Goal: Task Accomplishment & Management: Manage account settings

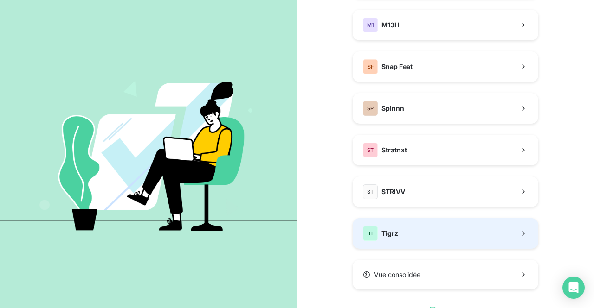
scroll to position [271, 0]
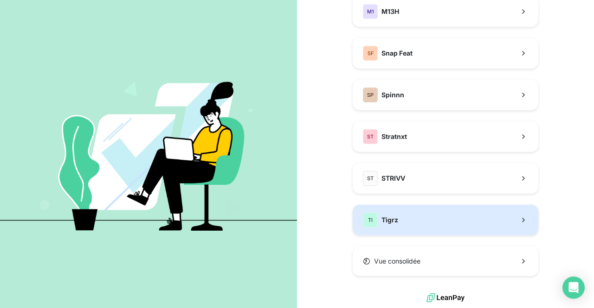
click at [397, 217] on button "TI Tigrz" at bounding box center [446, 220] width 186 height 31
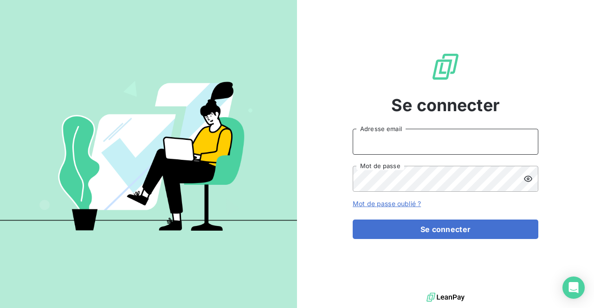
type input "[EMAIL_ADDRESS][DOMAIN_NAME]"
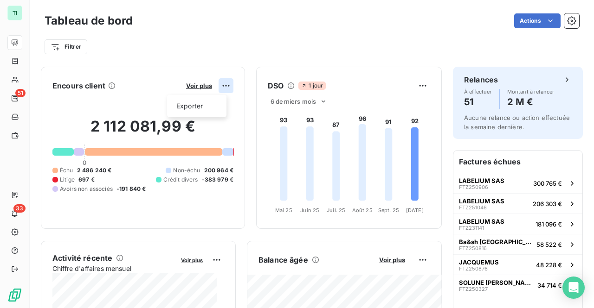
click at [220, 86] on html "TI 51 33 Tableau de bord Actions Filtrer Encours client Voir plus Exporter 2 11…" at bounding box center [297, 154] width 594 height 308
click at [204, 103] on div "Exporter" at bounding box center [197, 106] width 52 height 15
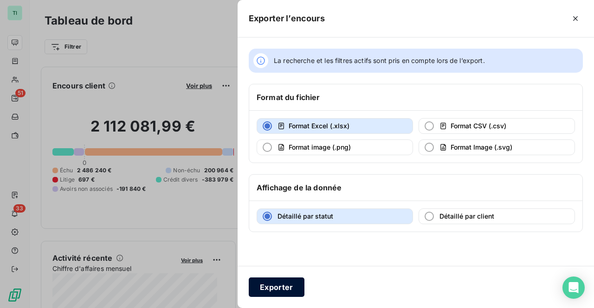
click at [280, 286] on button "Exporter" at bounding box center [277, 287] width 56 height 19
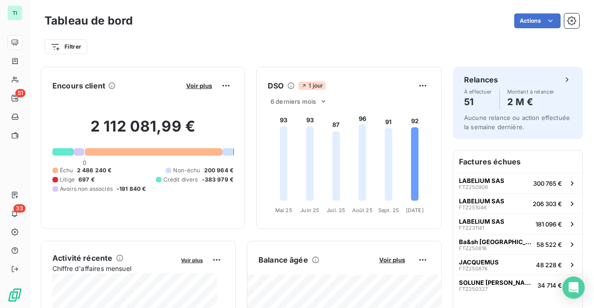
click at [566, 17] on html "TI 51 33 Tableau de bord Actions Filtrer Encours client Voir plus 2 112 081,99 …" at bounding box center [297, 154] width 594 height 308
click at [567, 19] on icon "button" at bounding box center [571, 20] width 9 height 9
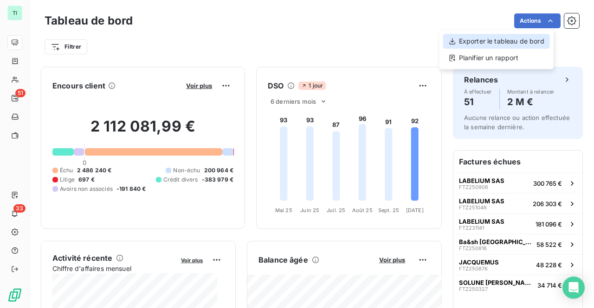
click at [515, 44] on div "Exporter le tableau de bord" at bounding box center [496, 41] width 107 height 15
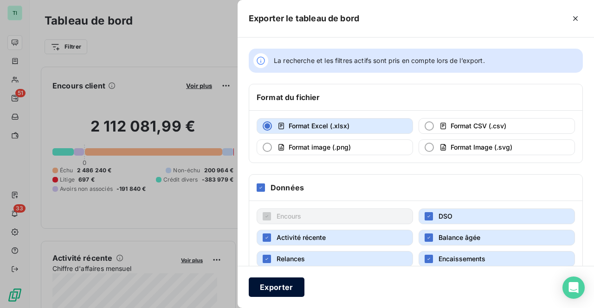
click at [289, 286] on button "Exporter" at bounding box center [277, 287] width 56 height 19
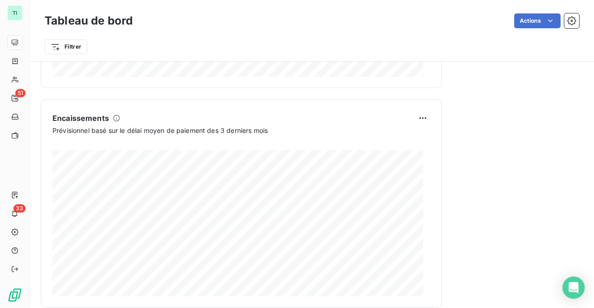
scroll to position [596, 0]
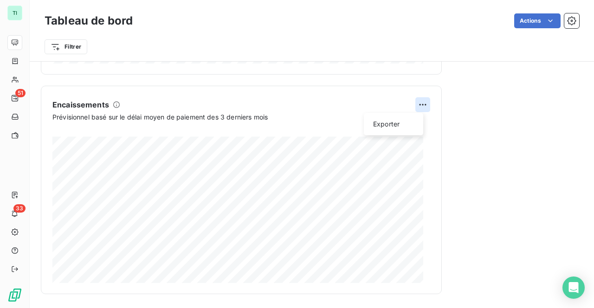
click at [417, 103] on html "TI 51 33 Tableau de bord Actions Filtrer Encours client Voir plus 2 112 081,99 …" at bounding box center [297, 154] width 594 height 308
drag, startPoint x: 464, startPoint y: 100, endPoint x: 459, endPoint y: 110, distance: 11.4
click at [464, 101] on html "TI 51 33 Tableau de bord Actions Filtrer Encours client Voir plus 2 112 081,99 …" at bounding box center [297, 154] width 594 height 308
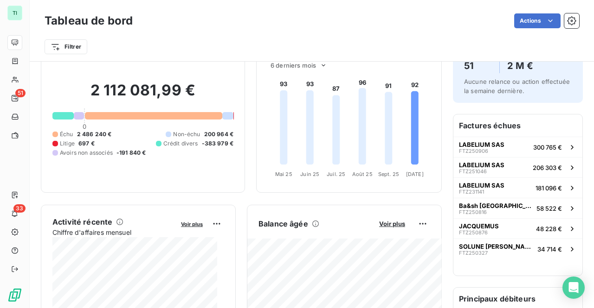
scroll to position [0, 0]
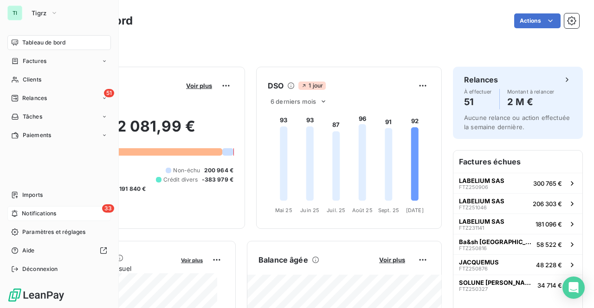
click at [53, 211] on span "Notifications" at bounding box center [39, 214] width 34 height 8
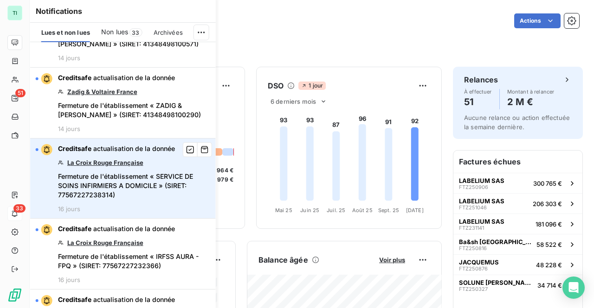
scroll to position [1716, 0]
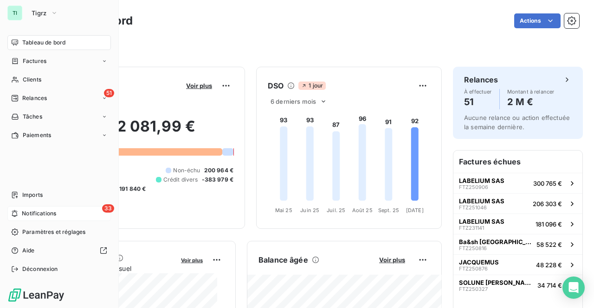
click at [28, 167] on div "Tableau de bord Factures Clients 51 Relances Tâches Paiements Imports 33 Notifi…" at bounding box center [58, 156] width 103 height 242
click at [39, 209] on div "33 Notifications" at bounding box center [58, 213] width 103 height 15
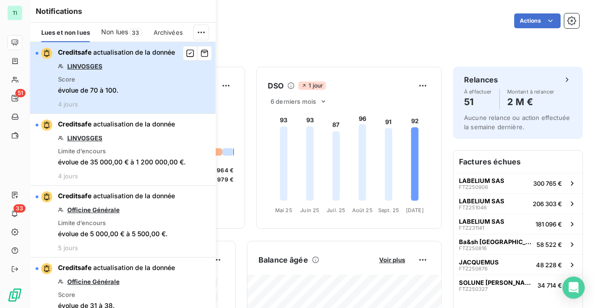
click at [120, 81] on div "Creditsafe actualisation de la donnée LINVOSGES Score évolue de 70 à 100. 4 jou…" at bounding box center [116, 78] width 117 height 60
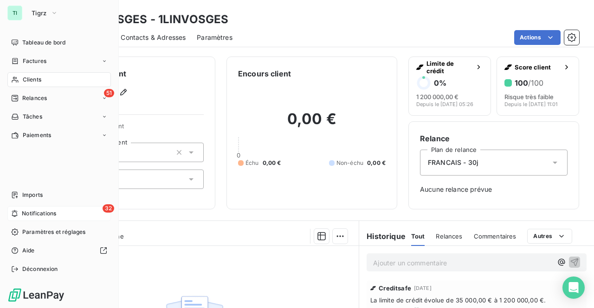
click at [43, 212] on span "Notifications" at bounding box center [39, 214] width 34 height 8
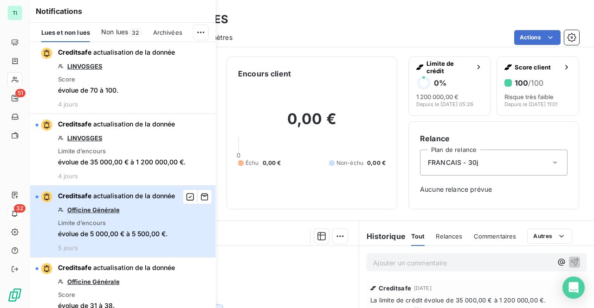
click at [122, 199] on span "actualisation de la donnée" at bounding box center [134, 196] width 82 height 8
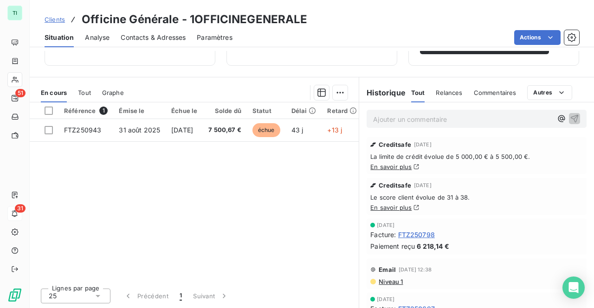
scroll to position [130, 0]
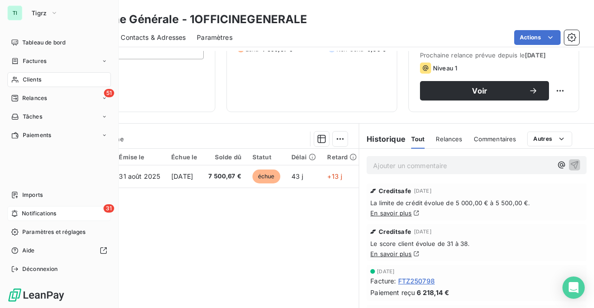
click at [52, 213] on span "Notifications" at bounding box center [39, 214] width 34 height 8
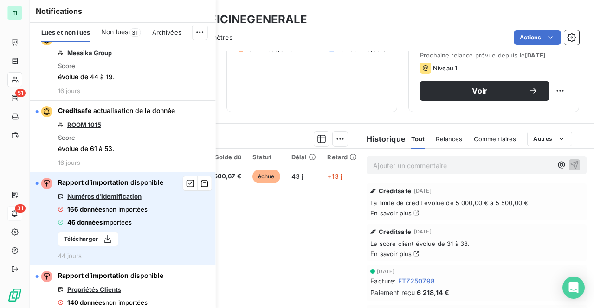
scroll to position [2151, 0]
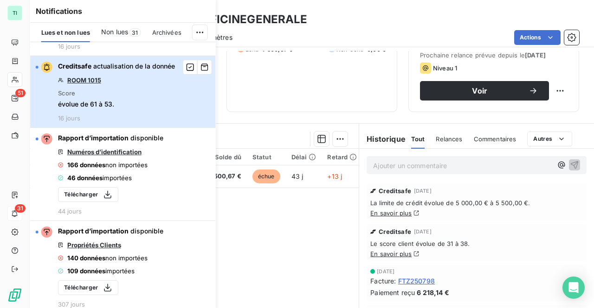
click at [117, 77] on div "Creditsafe actualisation de la donnée ROOM 1015 Score évolue de 61 à 53. 16 jou…" at bounding box center [116, 92] width 117 height 60
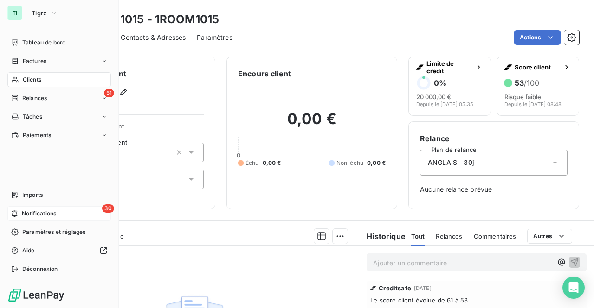
click at [57, 213] on div "30 Notifications" at bounding box center [58, 213] width 103 height 15
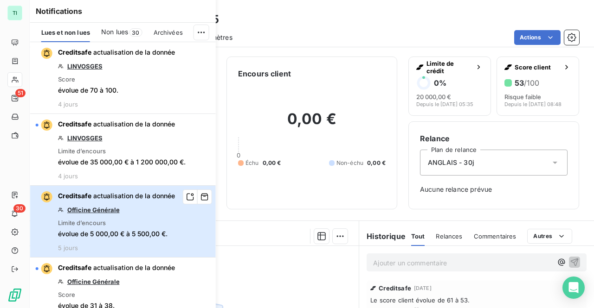
click at [131, 196] on span "actualisation de la donnée" at bounding box center [134, 196] width 82 height 8
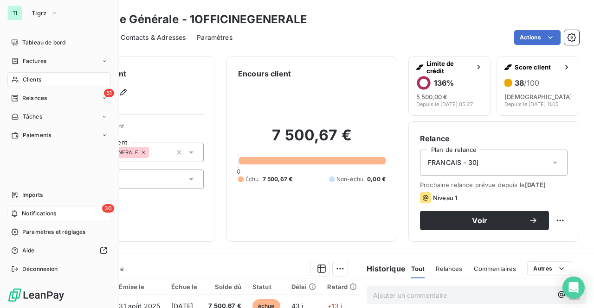
click at [74, 214] on div "30 Notifications" at bounding box center [58, 213] width 103 height 15
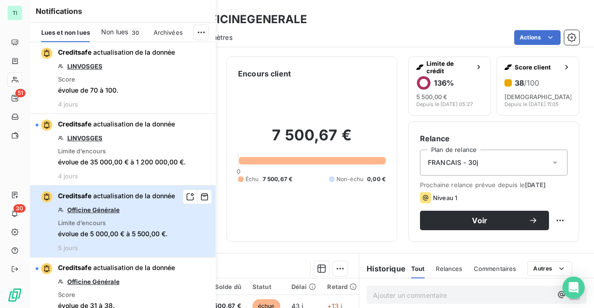
click at [138, 204] on div "Creditsafe actualisation de la donnée Officine Générale Limite d’encours évolue…" at bounding box center [116, 222] width 117 height 60
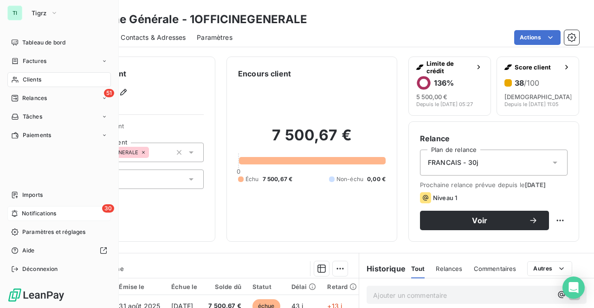
click at [31, 210] on span "Notifications" at bounding box center [39, 214] width 34 height 8
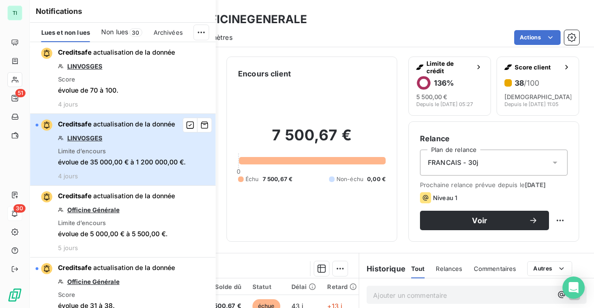
click at [121, 141] on div "Creditsafe actualisation de la donnée LINVOSGES Limite d’encours évolue de 35 0…" at bounding box center [122, 150] width 128 height 60
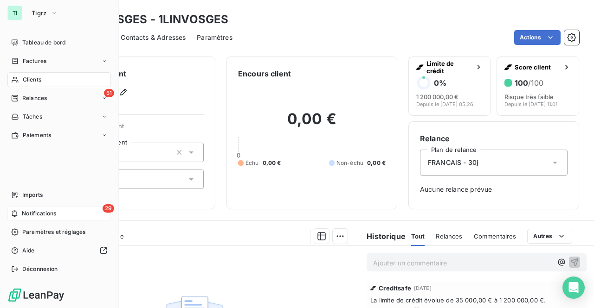
click at [27, 211] on span "Notifications" at bounding box center [39, 214] width 34 height 8
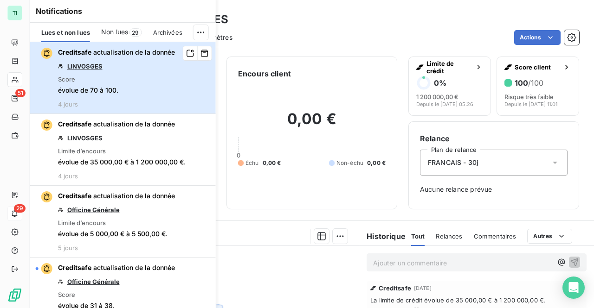
click at [115, 81] on div "Score évolue de 70 à 100." at bounding box center [88, 85] width 60 height 19
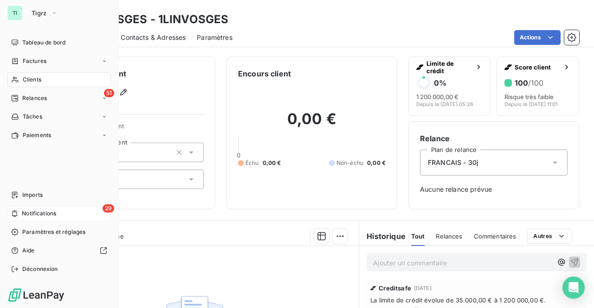
click at [71, 220] on div "29 Notifications" at bounding box center [58, 213] width 103 height 15
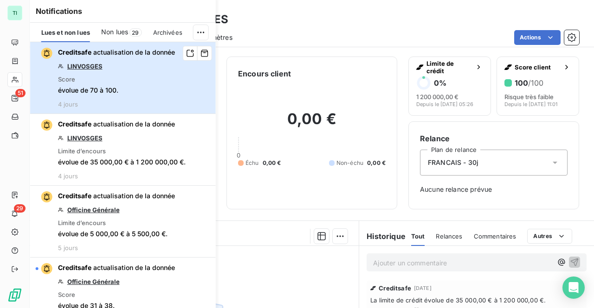
click at [122, 63] on div "Creditsafe actualisation de la donnée LINVOSGES Score évolue de 70 à 100. 4 jou…" at bounding box center [116, 78] width 117 height 60
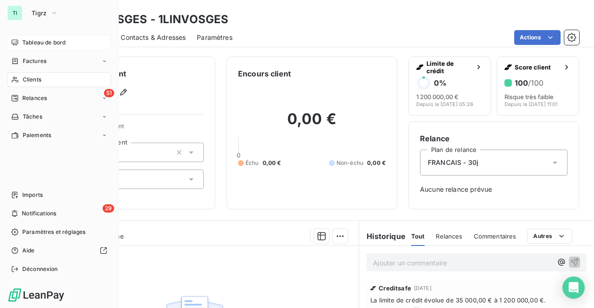
click at [46, 43] on span "Tableau de bord" at bounding box center [43, 42] width 43 height 8
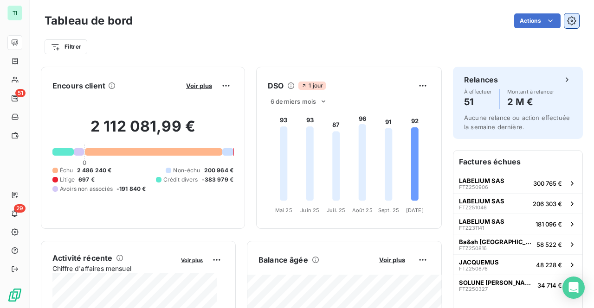
click at [567, 19] on icon "button" at bounding box center [571, 20] width 9 height 9
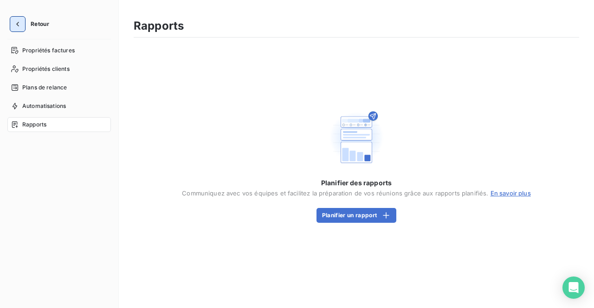
click at [16, 24] on icon "button" at bounding box center [17, 23] width 9 height 9
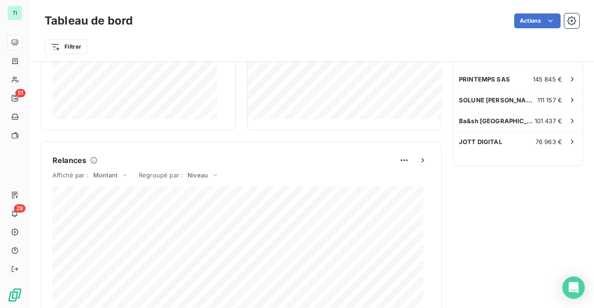
scroll to position [325, 0]
